Goal: Information Seeking & Learning: Find specific fact

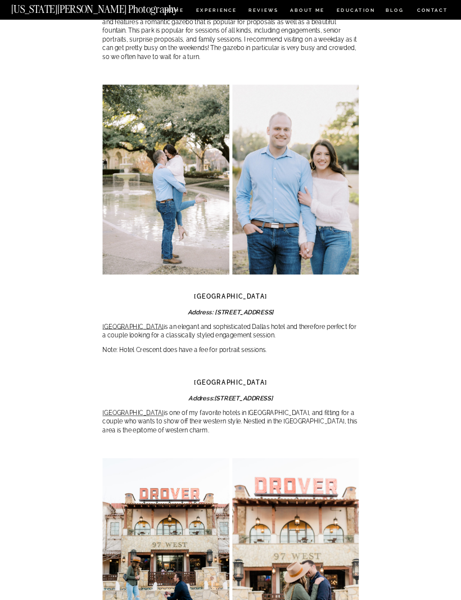
scroll to position [2810, 0]
click at [118, 324] on link "[GEOGRAPHIC_DATA]" at bounding box center [132, 327] width 61 height 7
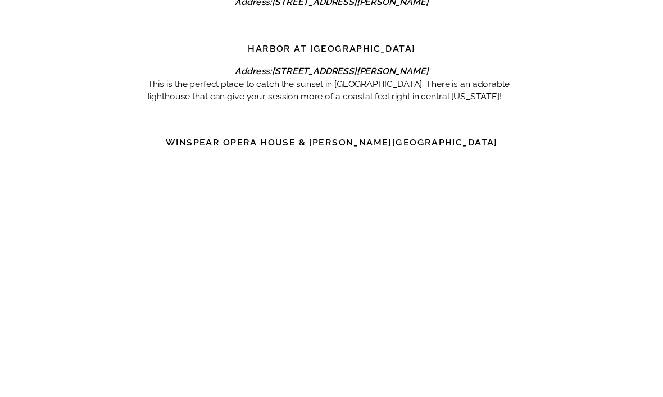
scroll to position [3275, 0]
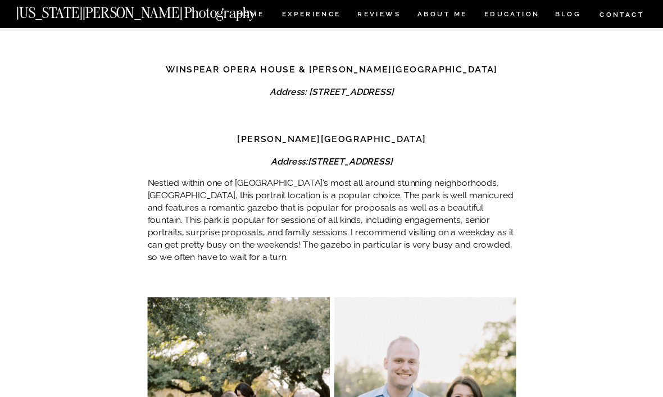
click at [578, 111] on div "Dallas Engagement Photo Locations ADVICE , ENGAGEMENTS When planning a wedding,…" at bounding box center [331, 337] width 663 height 8317
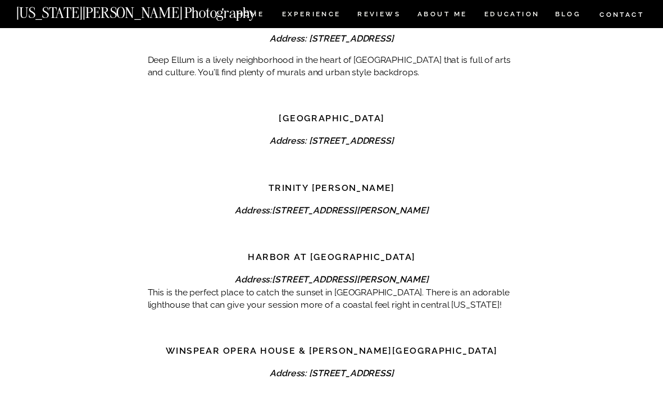
scroll to position [3562, 0]
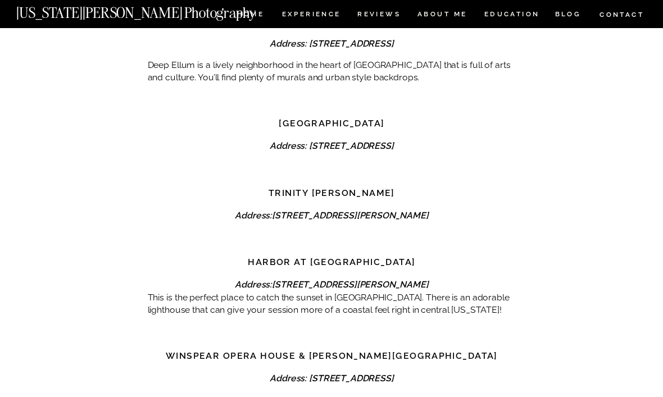
copy em "[STREET_ADDRESS][PERSON_NAME]"
